Goal: Information Seeking & Learning: Understand process/instructions

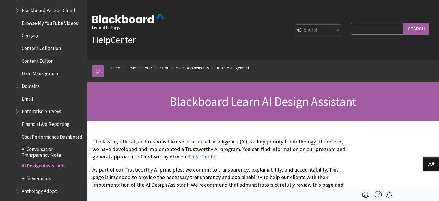
scroll to position [844, 0]
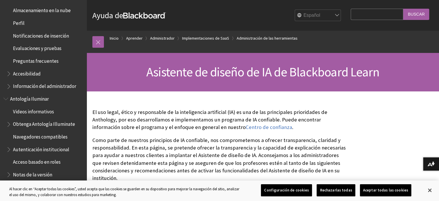
scroll to position [221, 0]
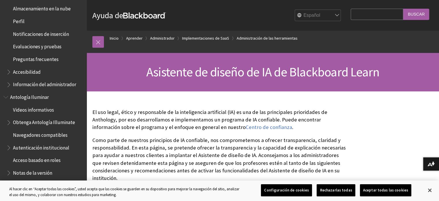
click at [47, 71] on span "Accesibilidad" at bounding box center [44, 72] width 77 height 10
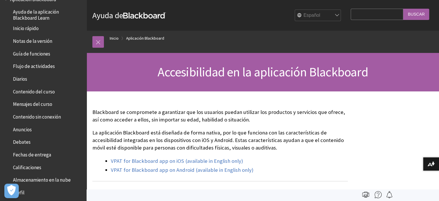
scroll to position [50, 0]
click at [44, 104] on span "Mensajes del curso" at bounding box center [32, 103] width 39 height 8
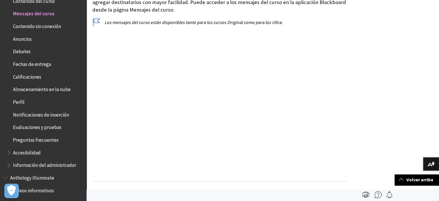
scroll to position [158, 0]
